Goal: Transaction & Acquisition: Purchase product/service

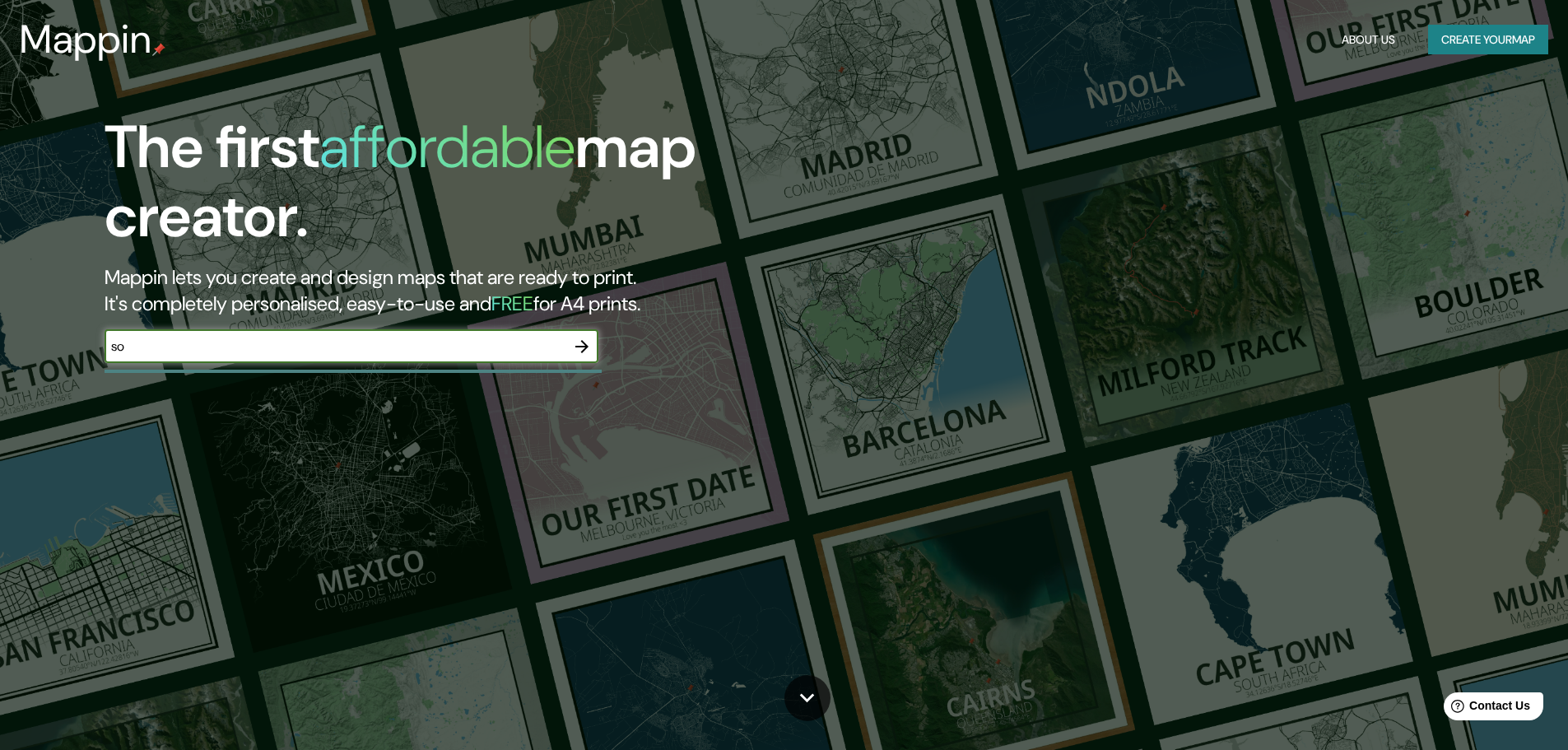
type input "s"
type input "[GEOGRAPHIC_DATA]"
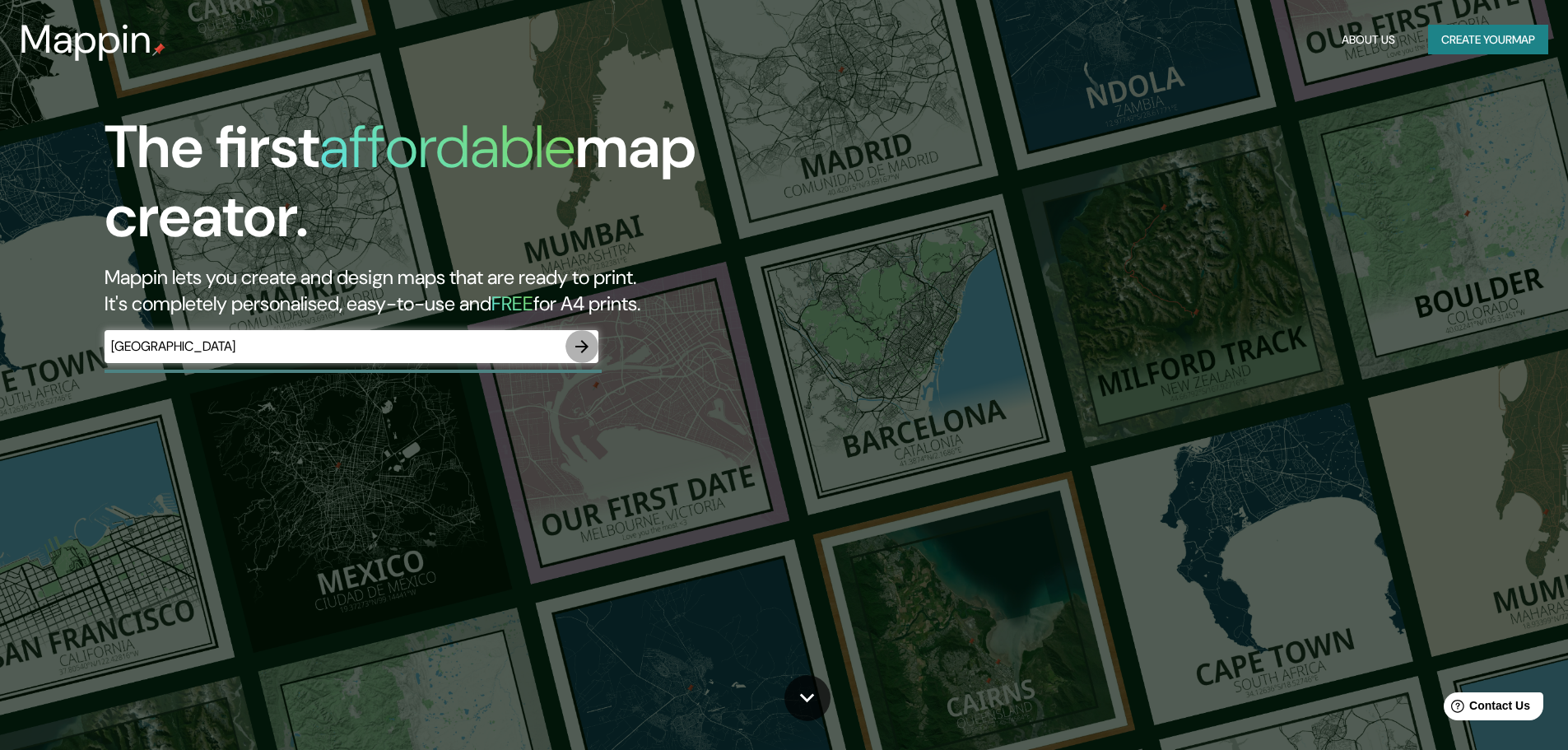
click at [582, 345] on icon "button" at bounding box center [582, 347] width 20 height 20
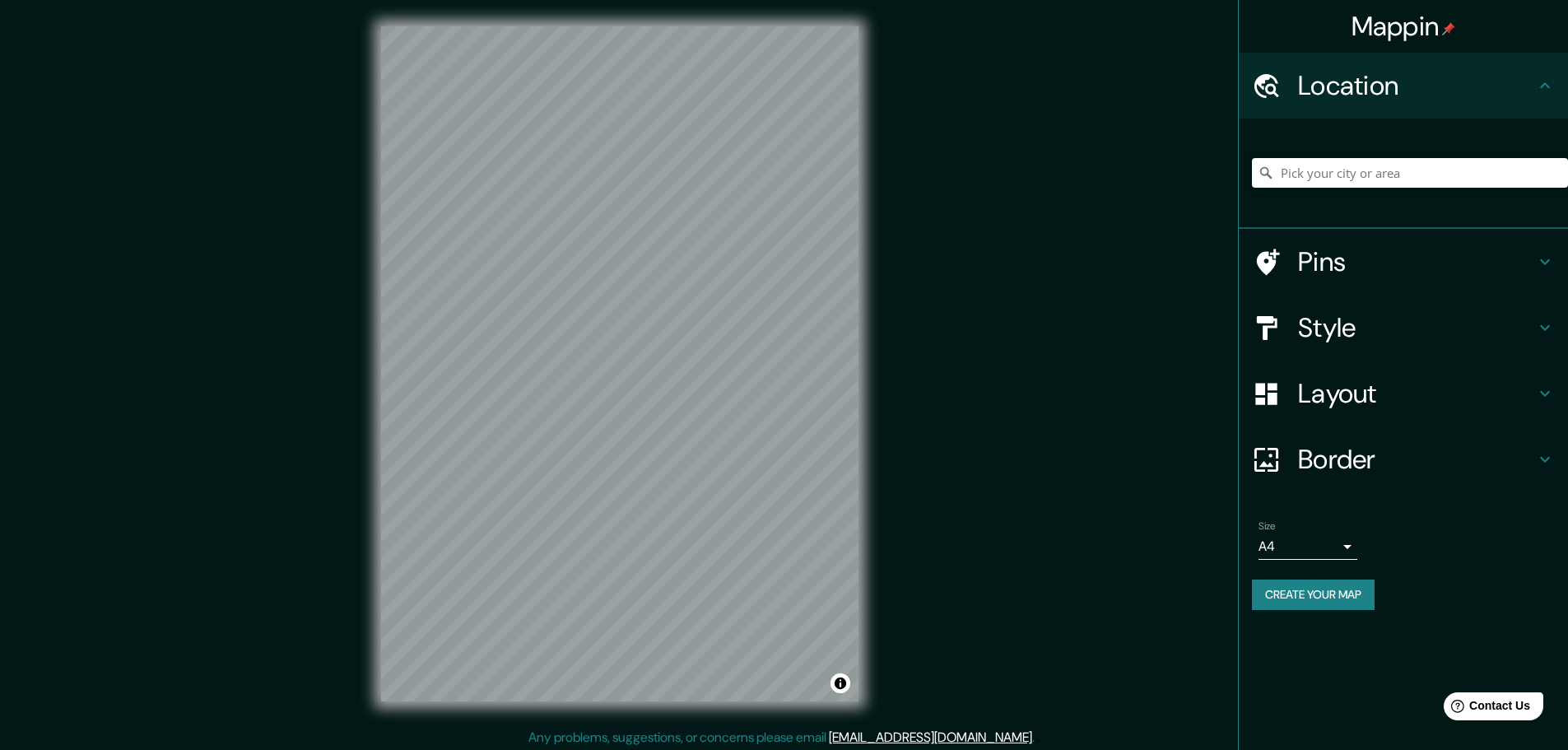
click at [1380, 463] on h4 "Border" at bounding box center [1417, 459] width 237 height 33
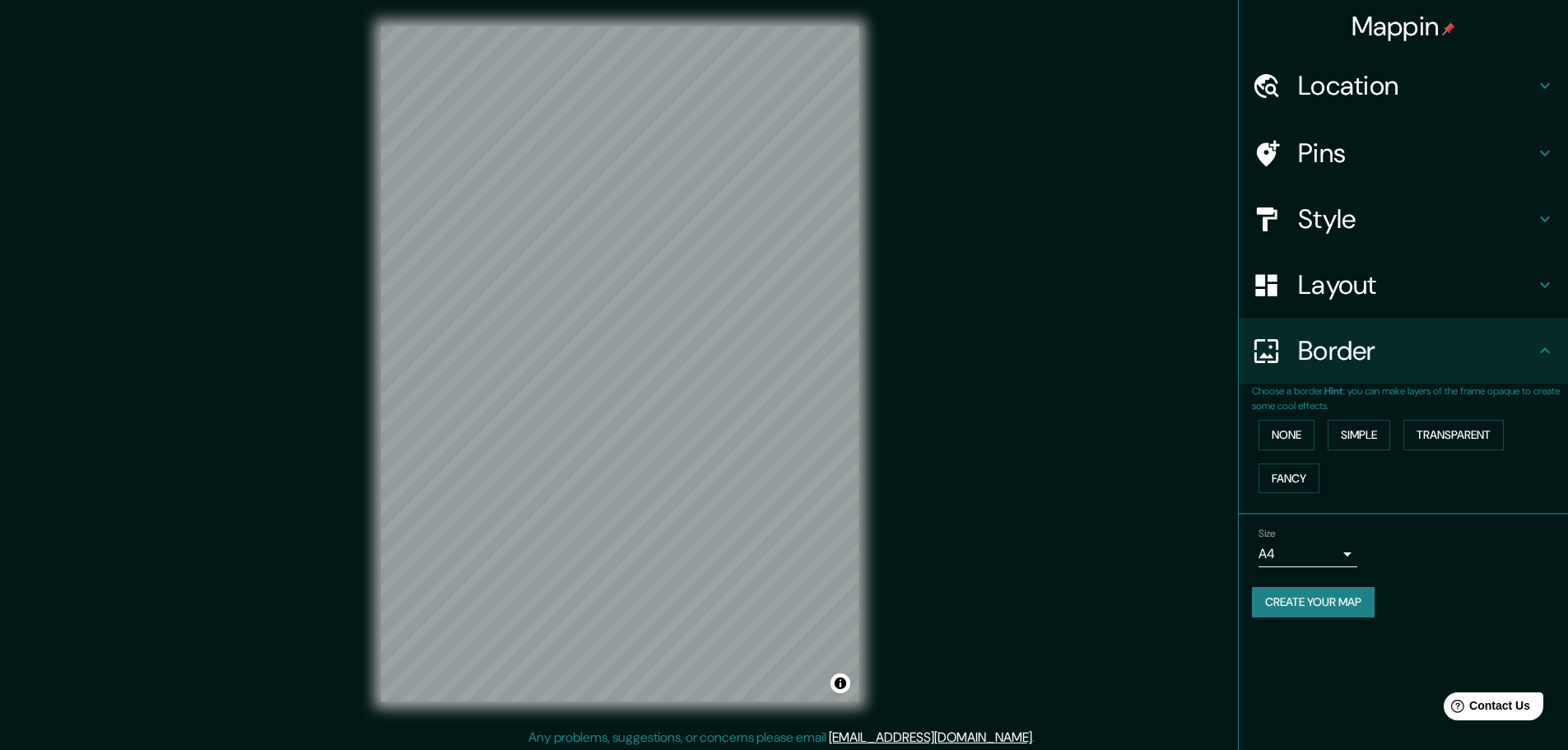
click at [1085, 474] on div "Mappin Location Pins Style Layout Border Choose a border. Hint : you can make l…" at bounding box center [784, 376] width 1568 height 754
